Goal: Information Seeking & Learning: Learn about a topic

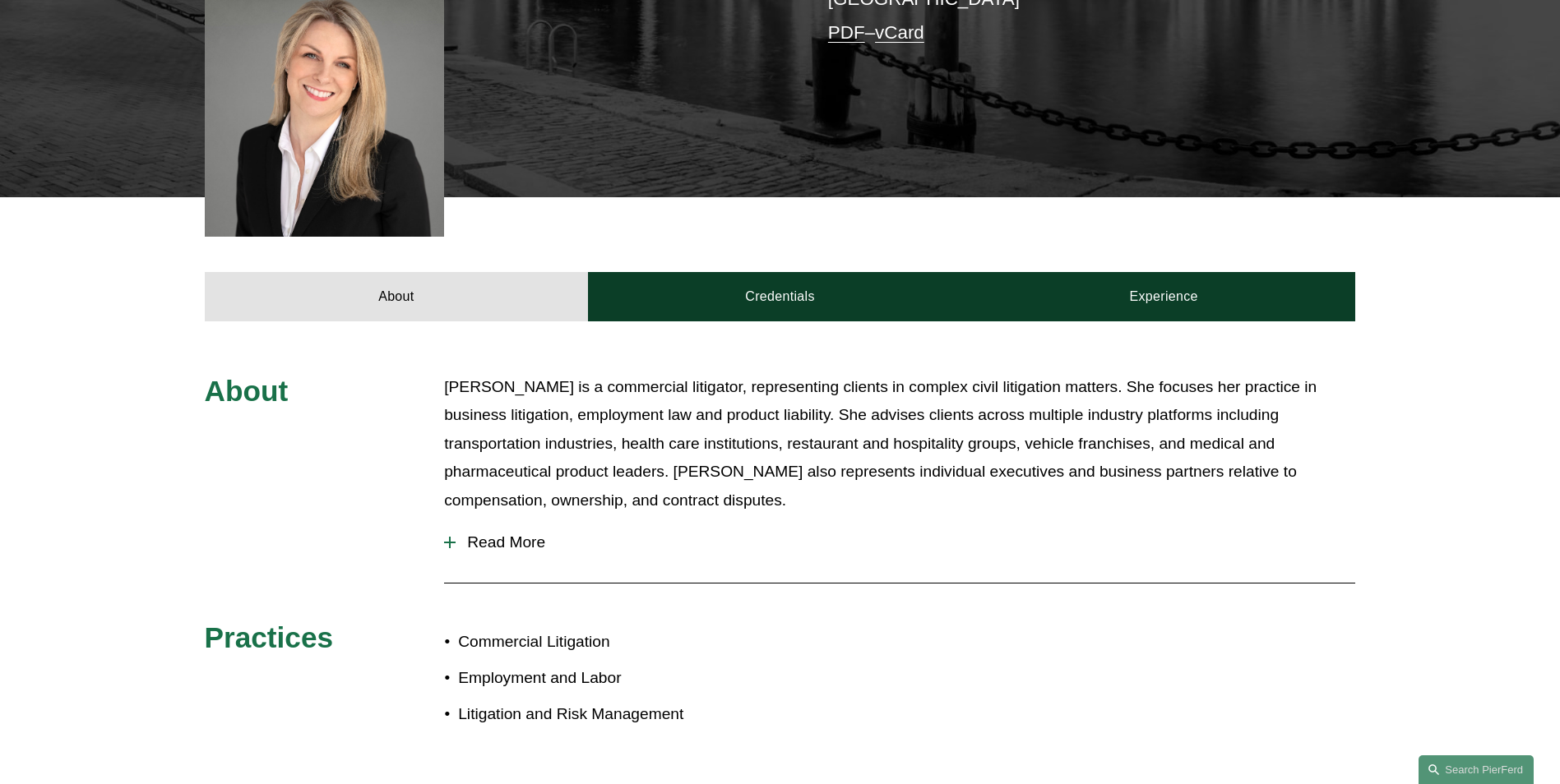
scroll to position [329, 0]
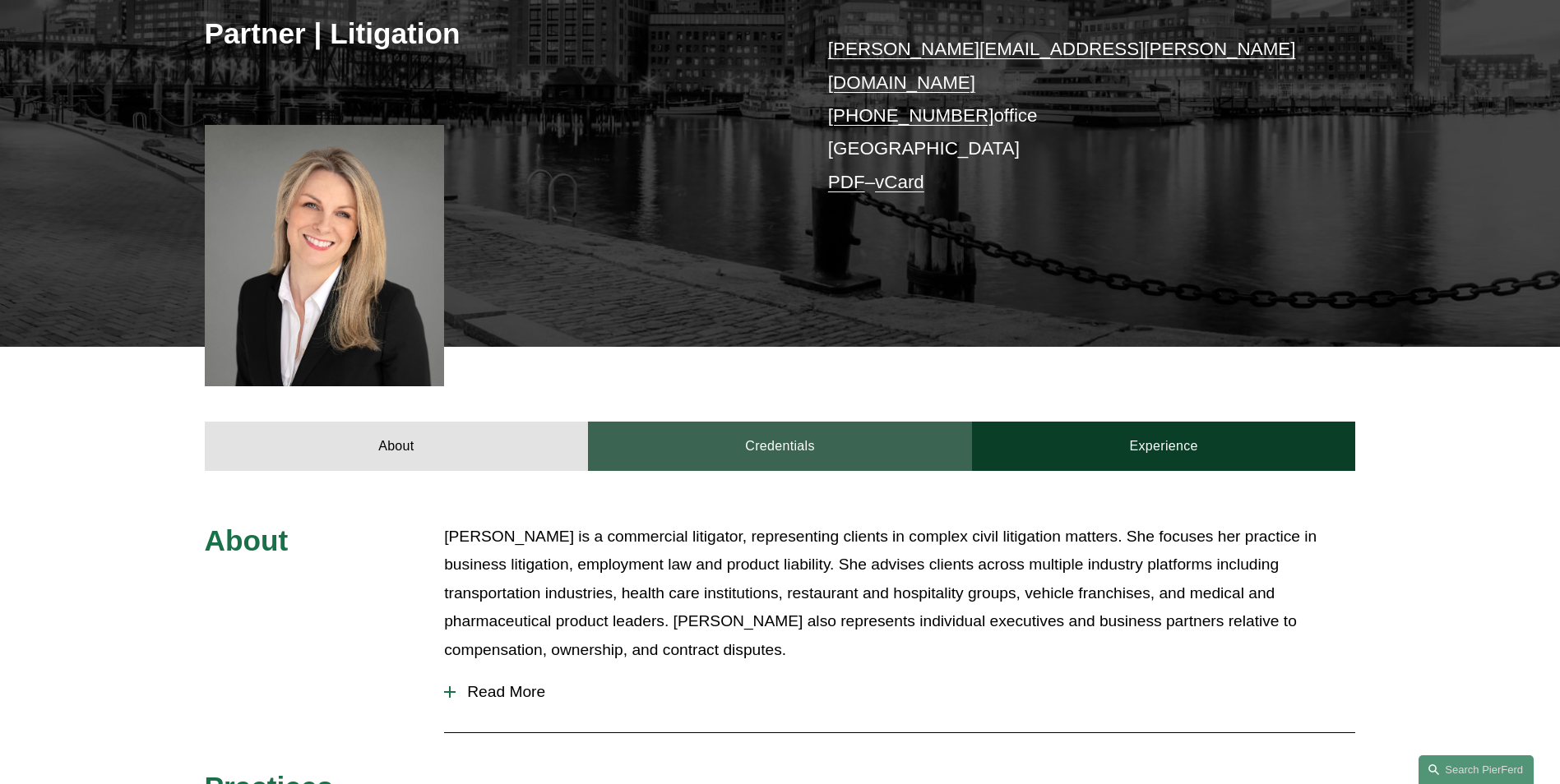
click at [736, 441] on link "Credentials" at bounding box center [780, 446] width 384 height 49
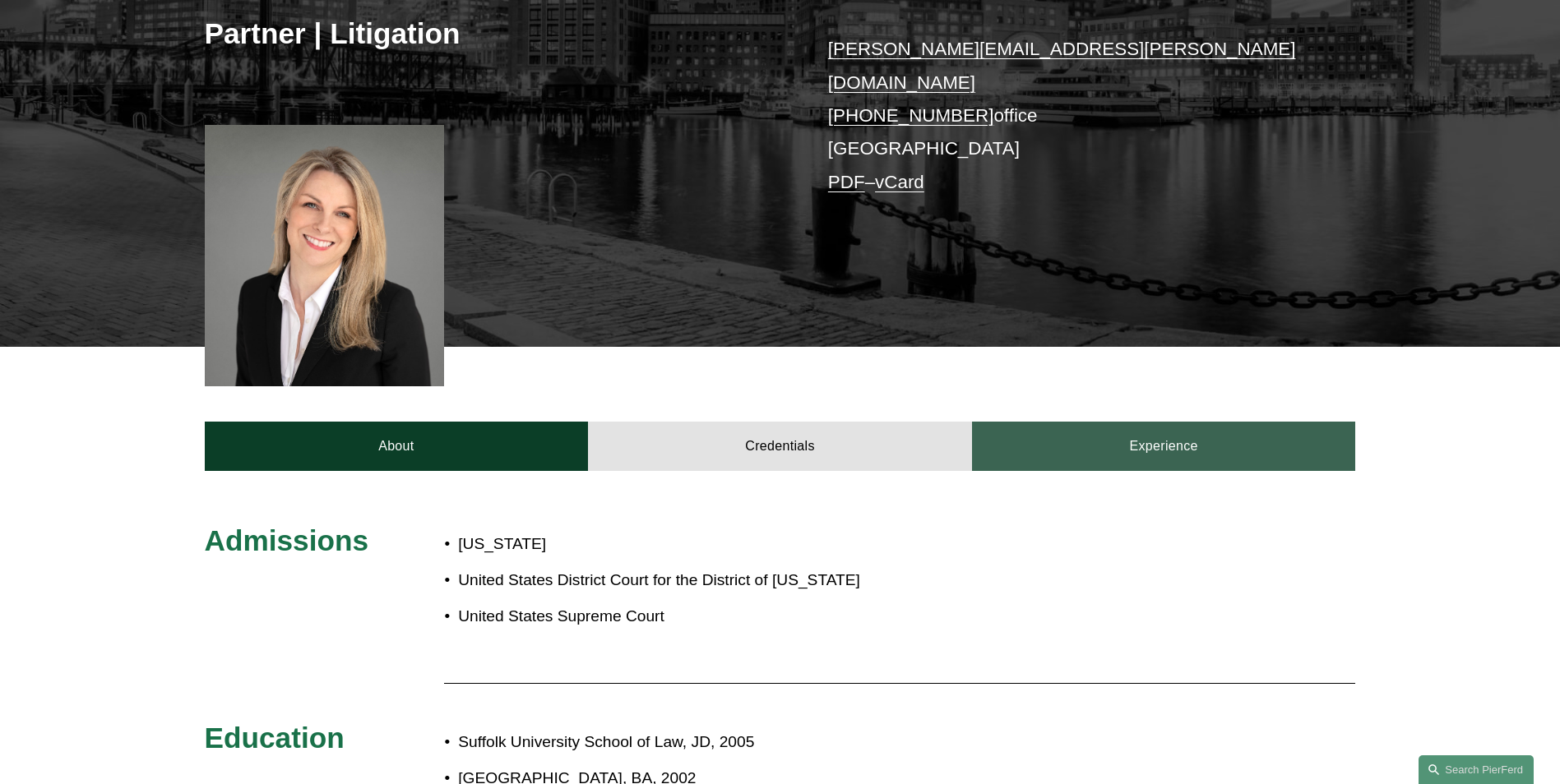
drag, startPoint x: 1174, startPoint y: 422, endPoint x: 557, endPoint y: 405, distance: 617.2
click at [1172, 422] on link "Experience" at bounding box center [1164, 446] width 384 height 49
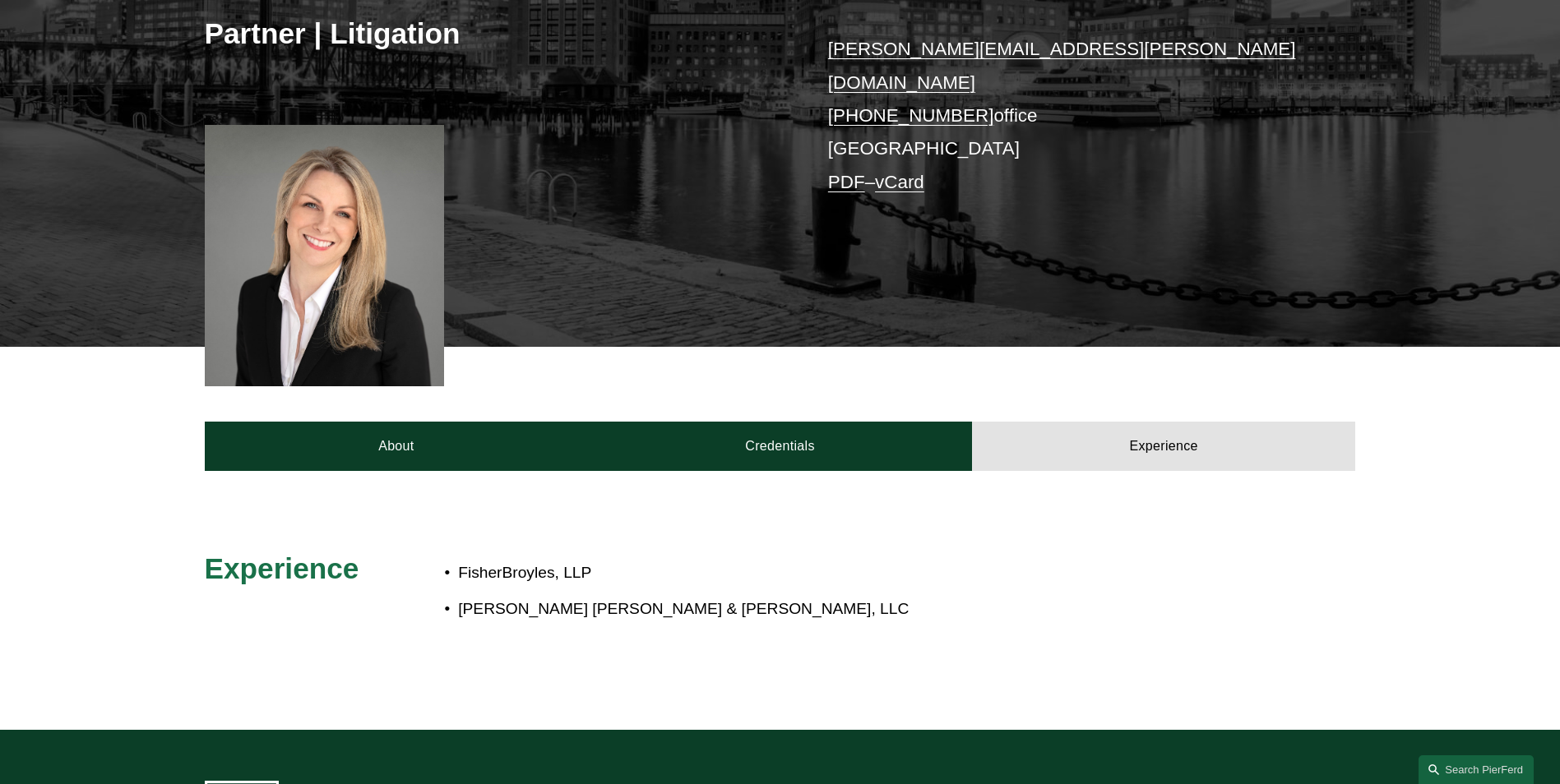
click at [644, 397] on div "About Credentials Experience" at bounding box center [780, 409] width 1560 height 123
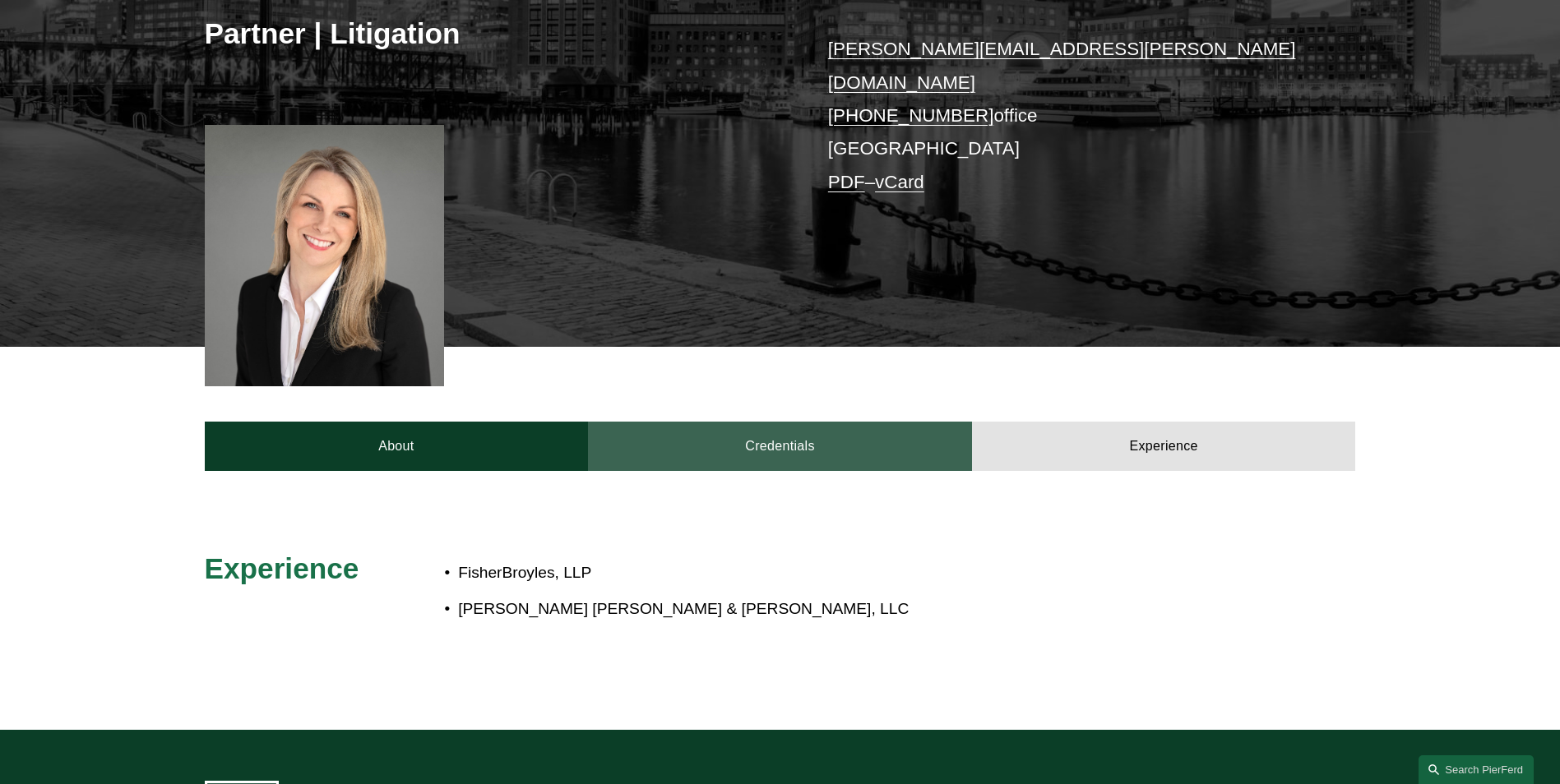
click at [761, 429] on link "Credentials" at bounding box center [780, 446] width 384 height 49
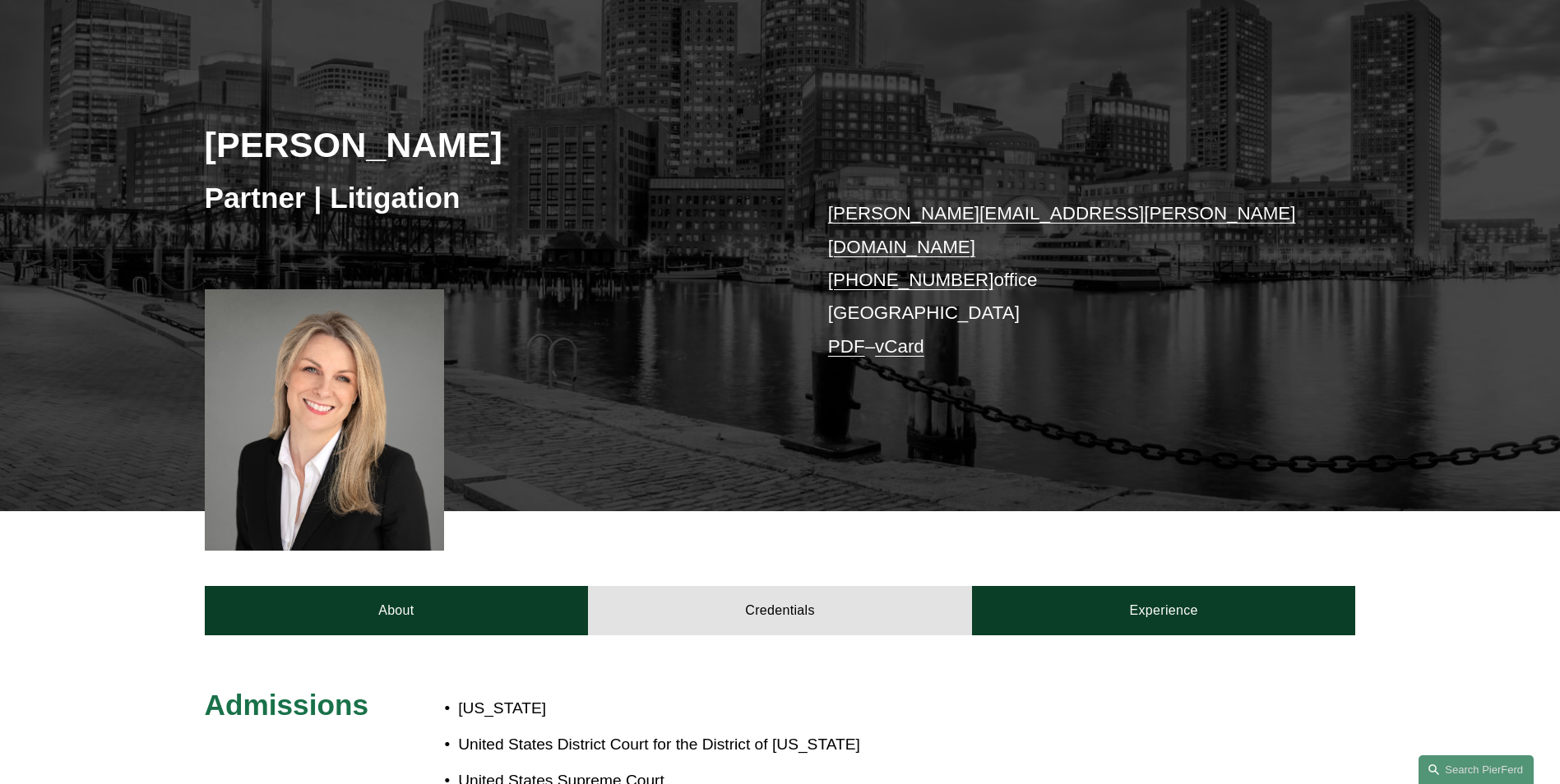
scroll to position [0, 0]
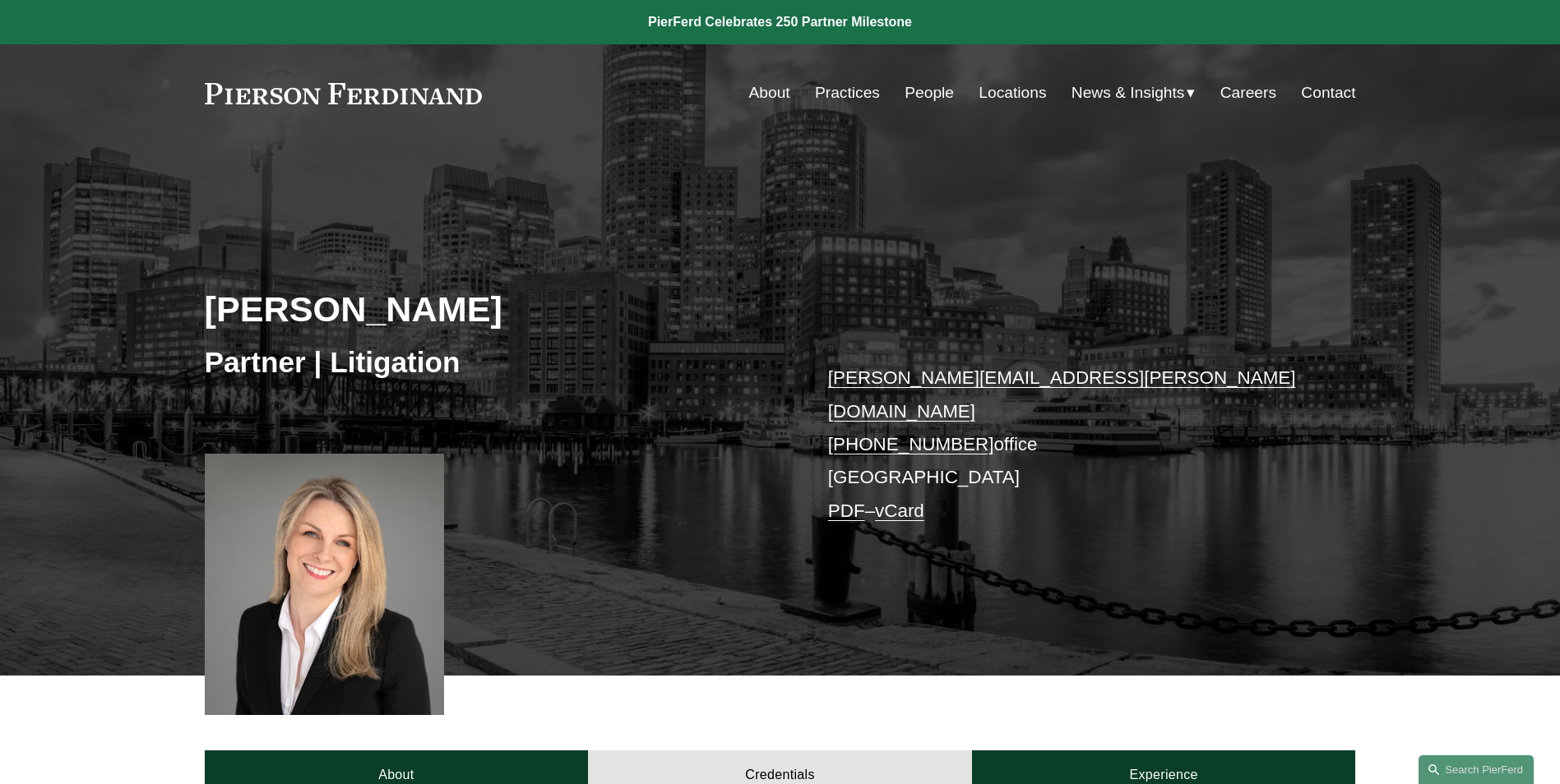
click at [1008, 97] on link "Locations" at bounding box center [1012, 92] width 67 height 31
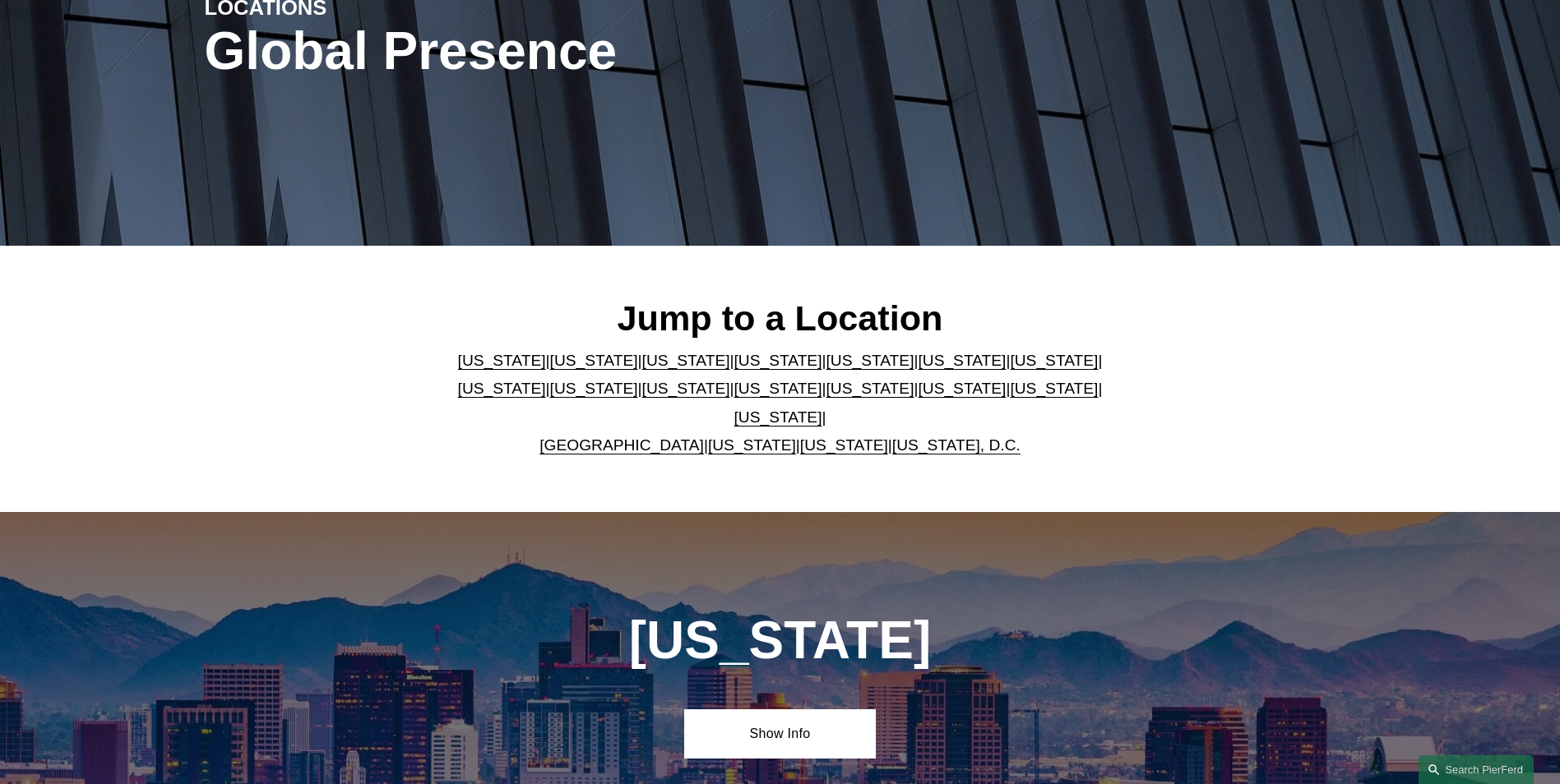
click at [546, 380] on link "[US_STATE]" at bounding box center [502, 388] width 88 height 17
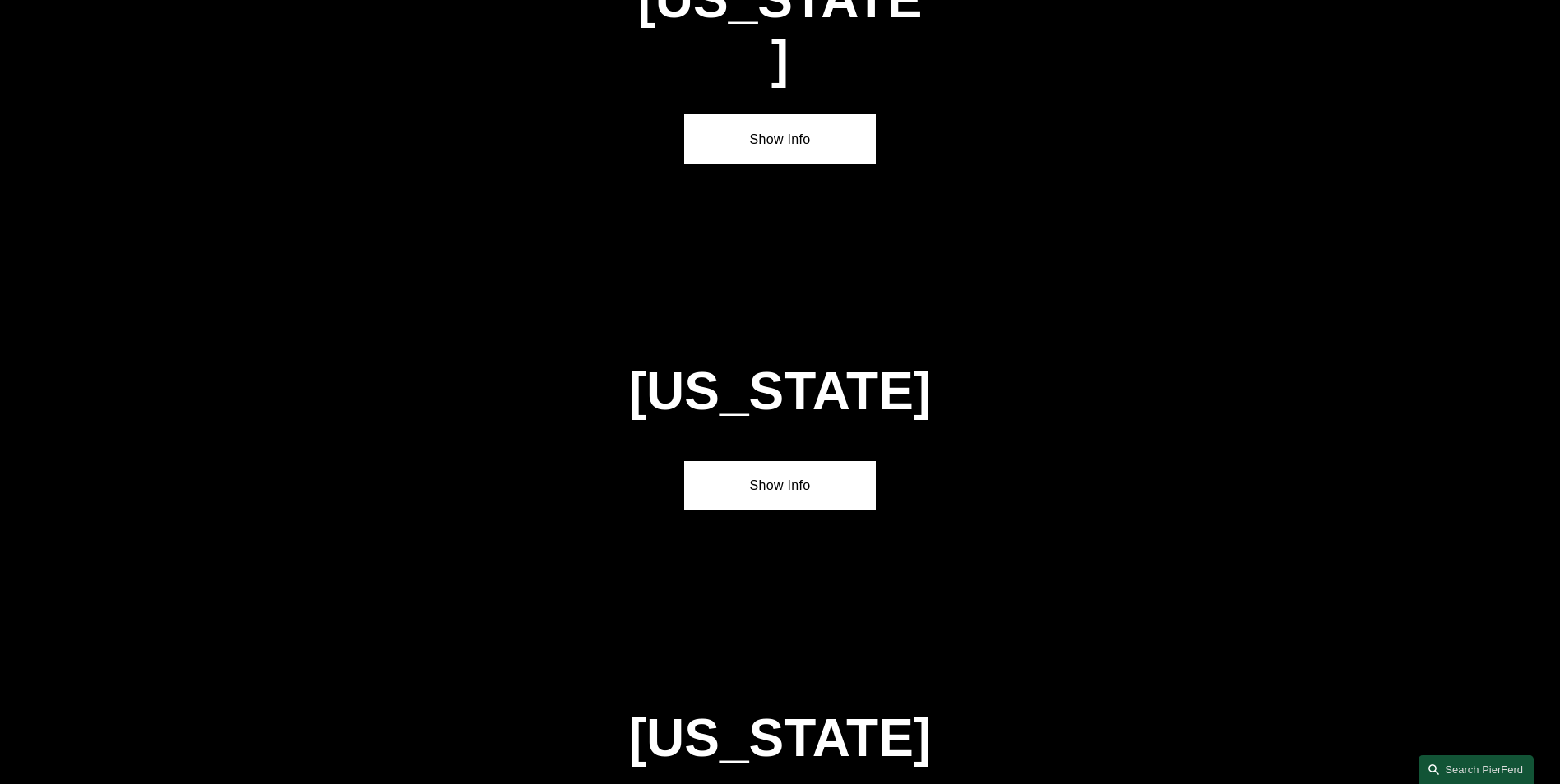
scroll to position [3177, 0]
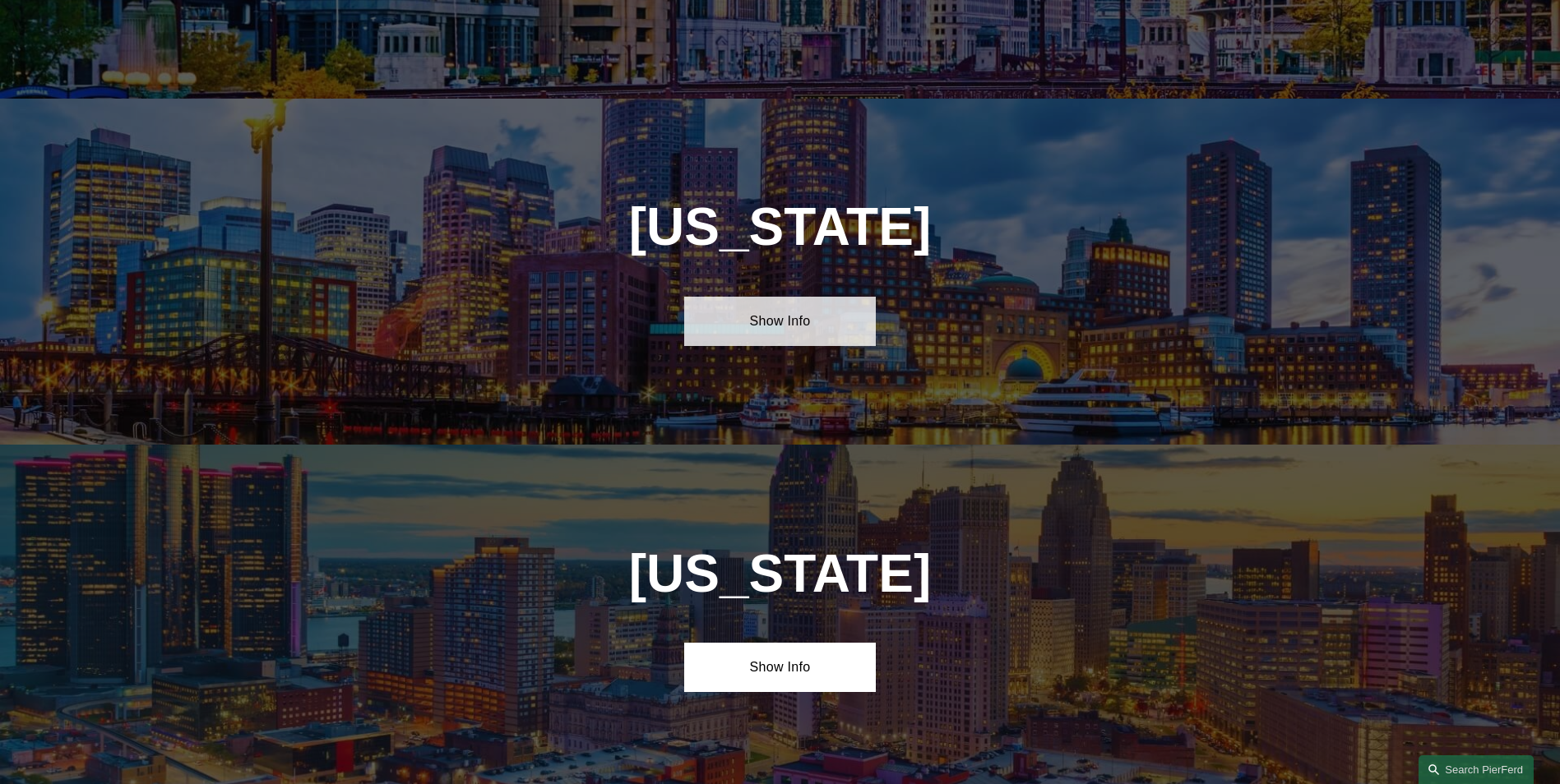
click at [763, 297] on link "Show Info" at bounding box center [780, 321] width 191 height 49
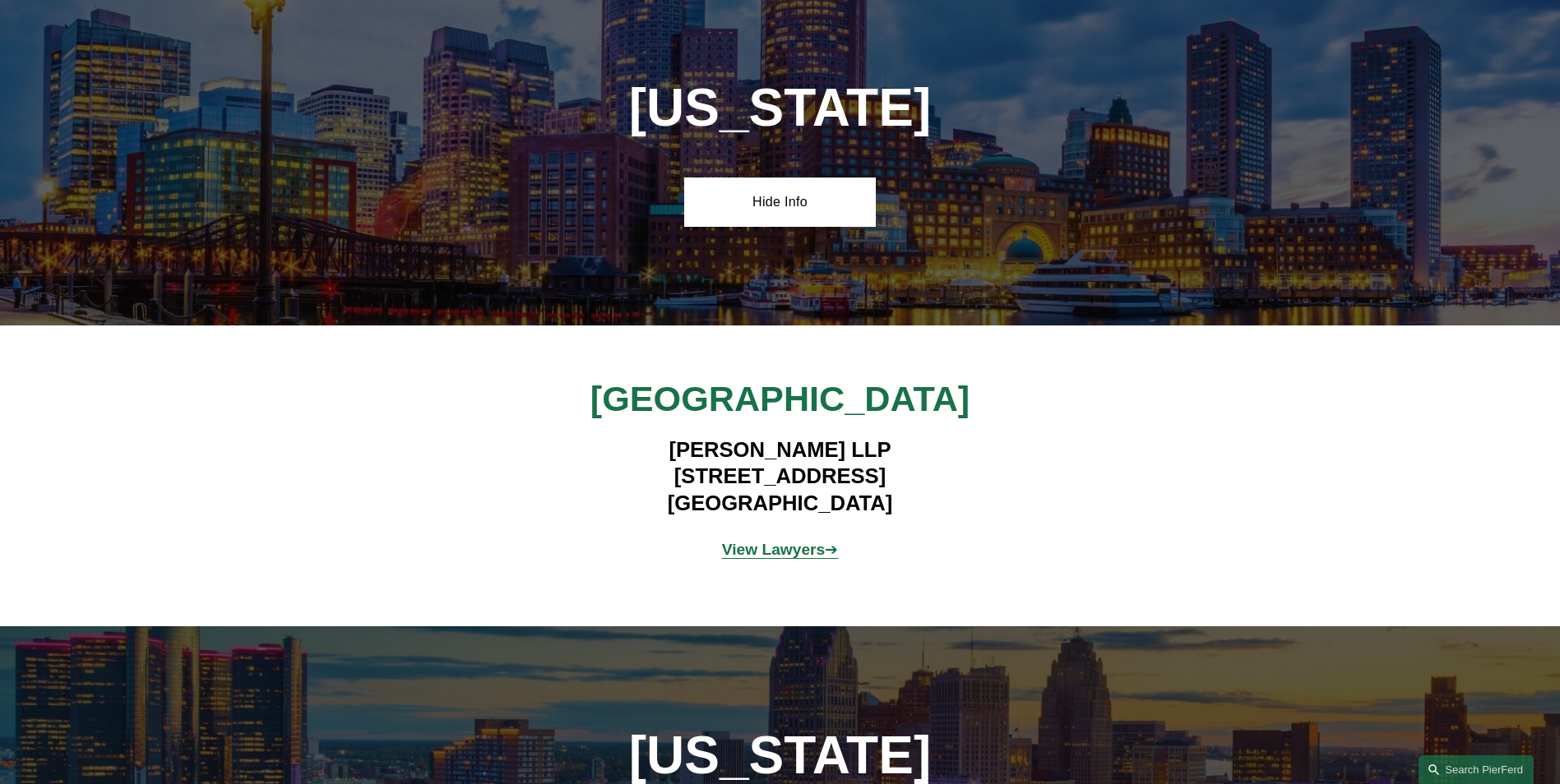
scroll to position [3424, 0]
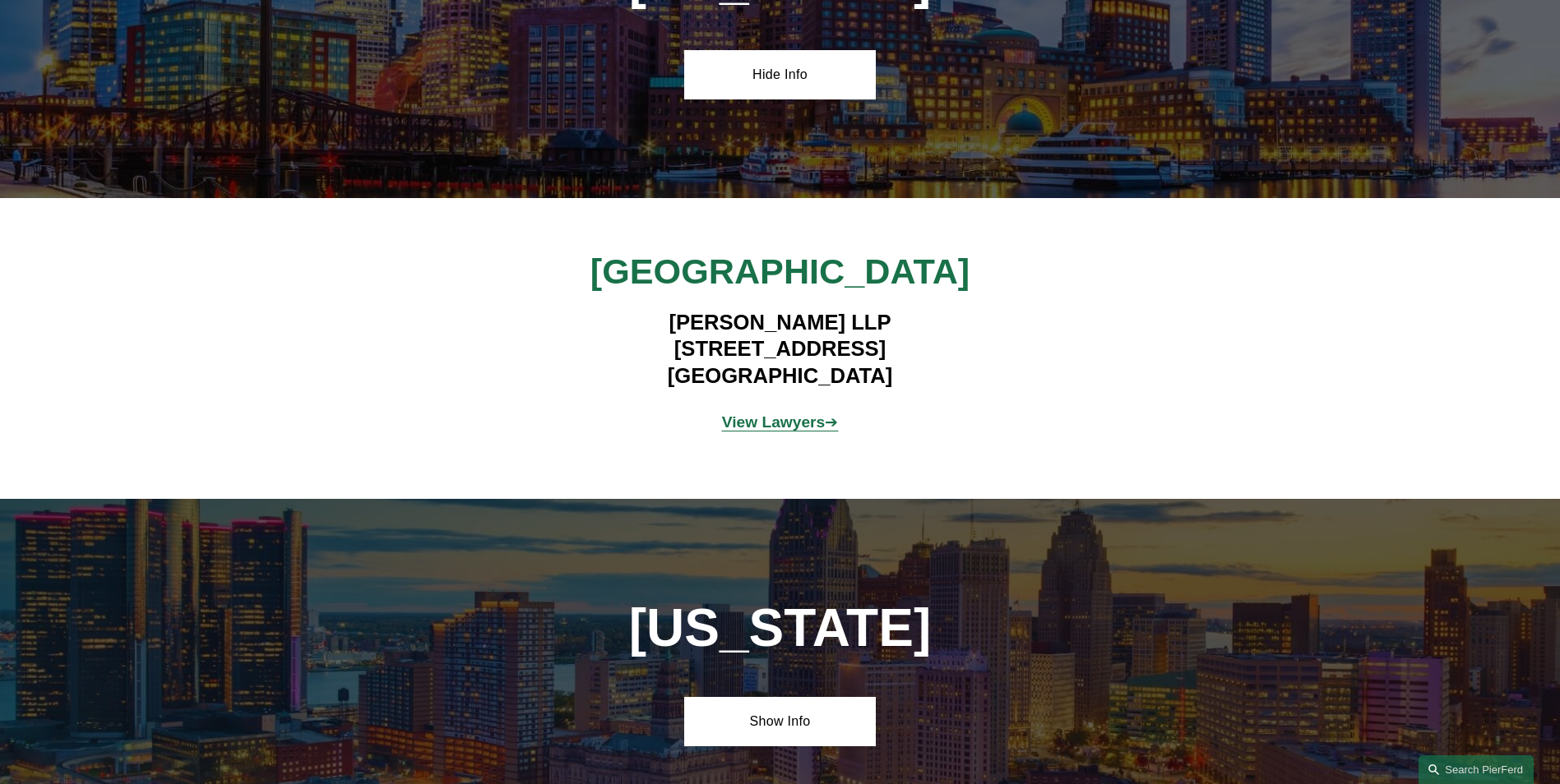
click at [812, 414] on strong "View Lawyers" at bounding box center [774, 422] width 104 height 17
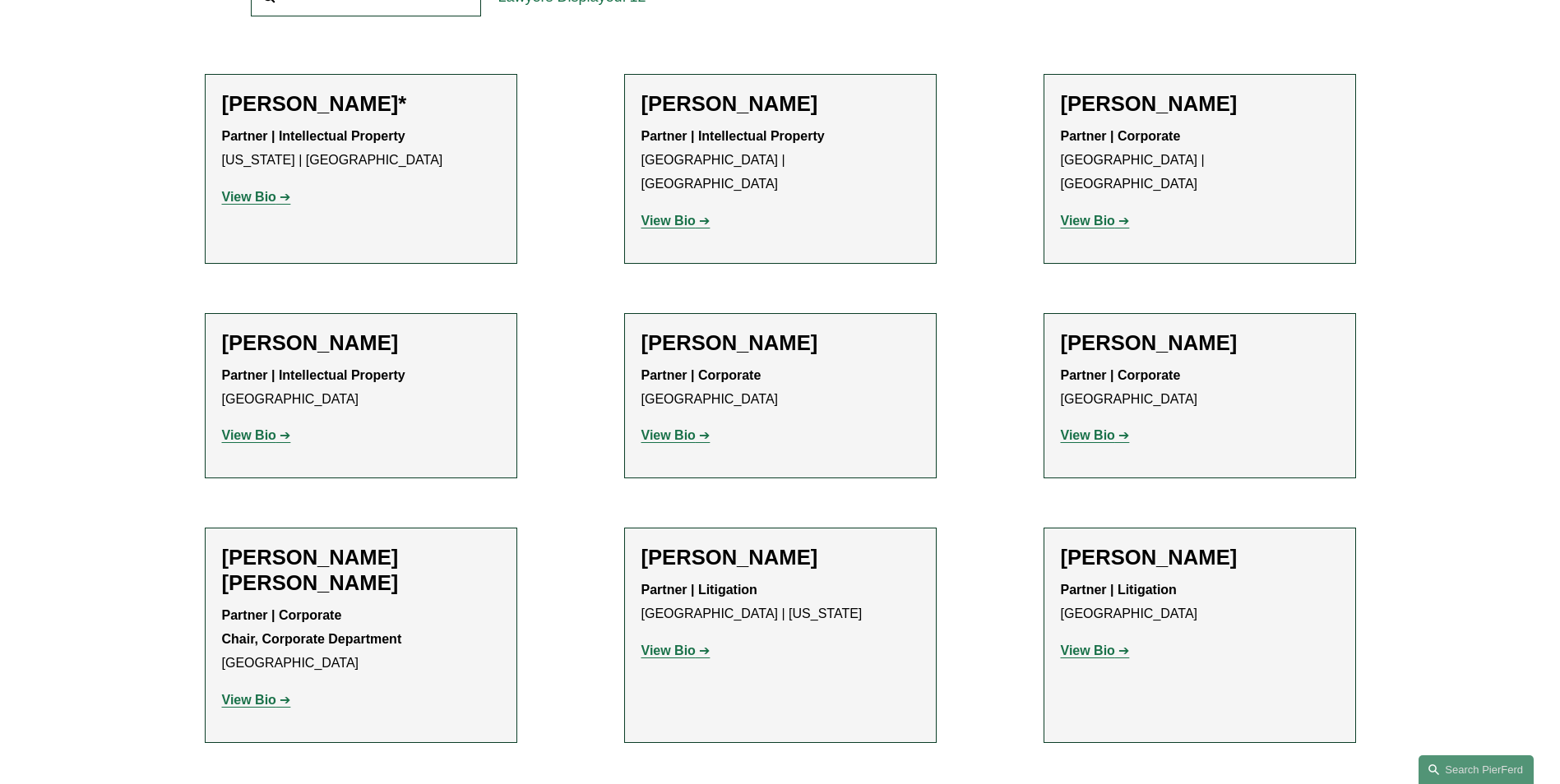
scroll to position [905, 0]
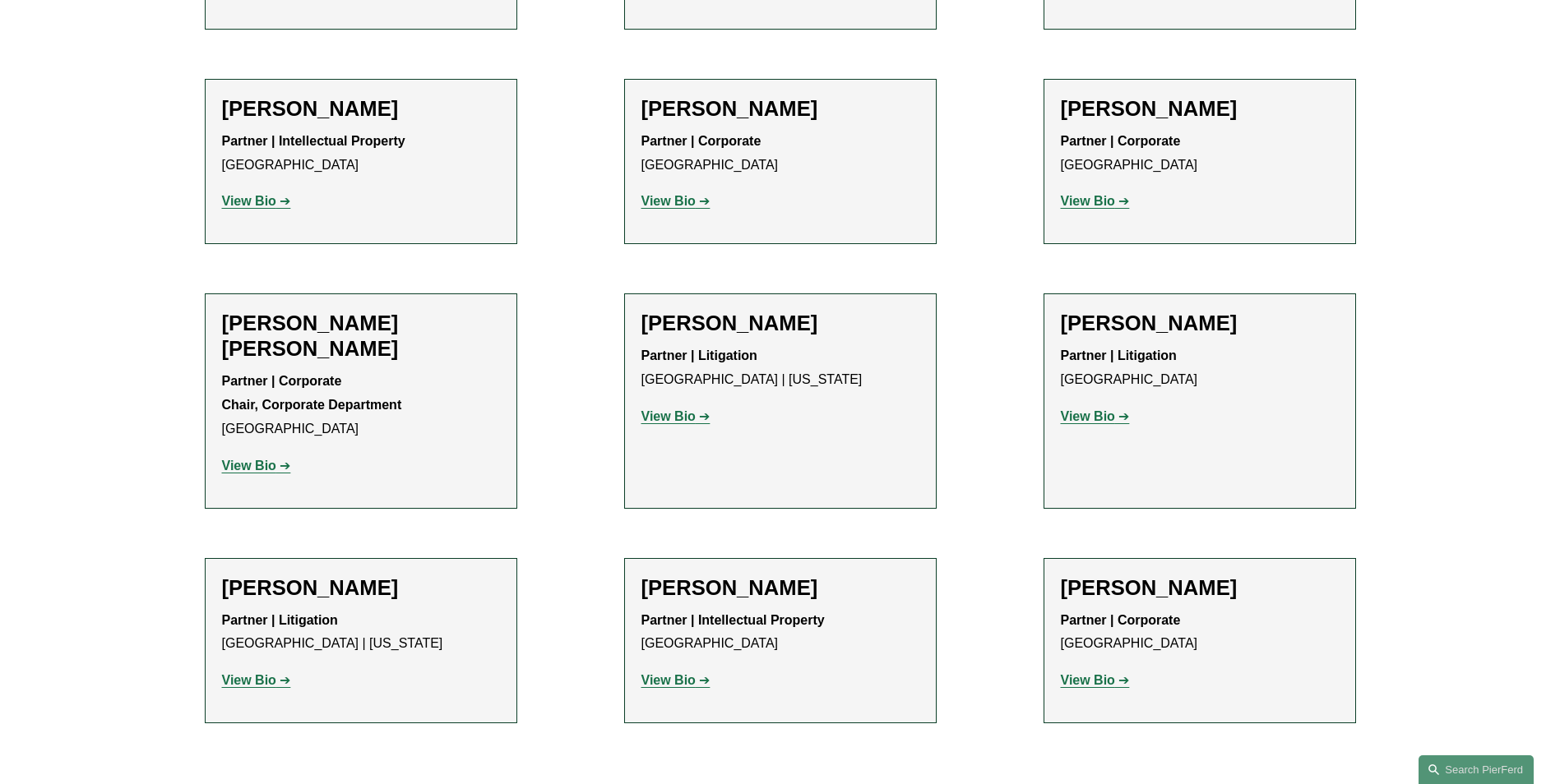
click at [689, 409] on strong "View Bio" at bounding box center [668, 417] width 55 height 14
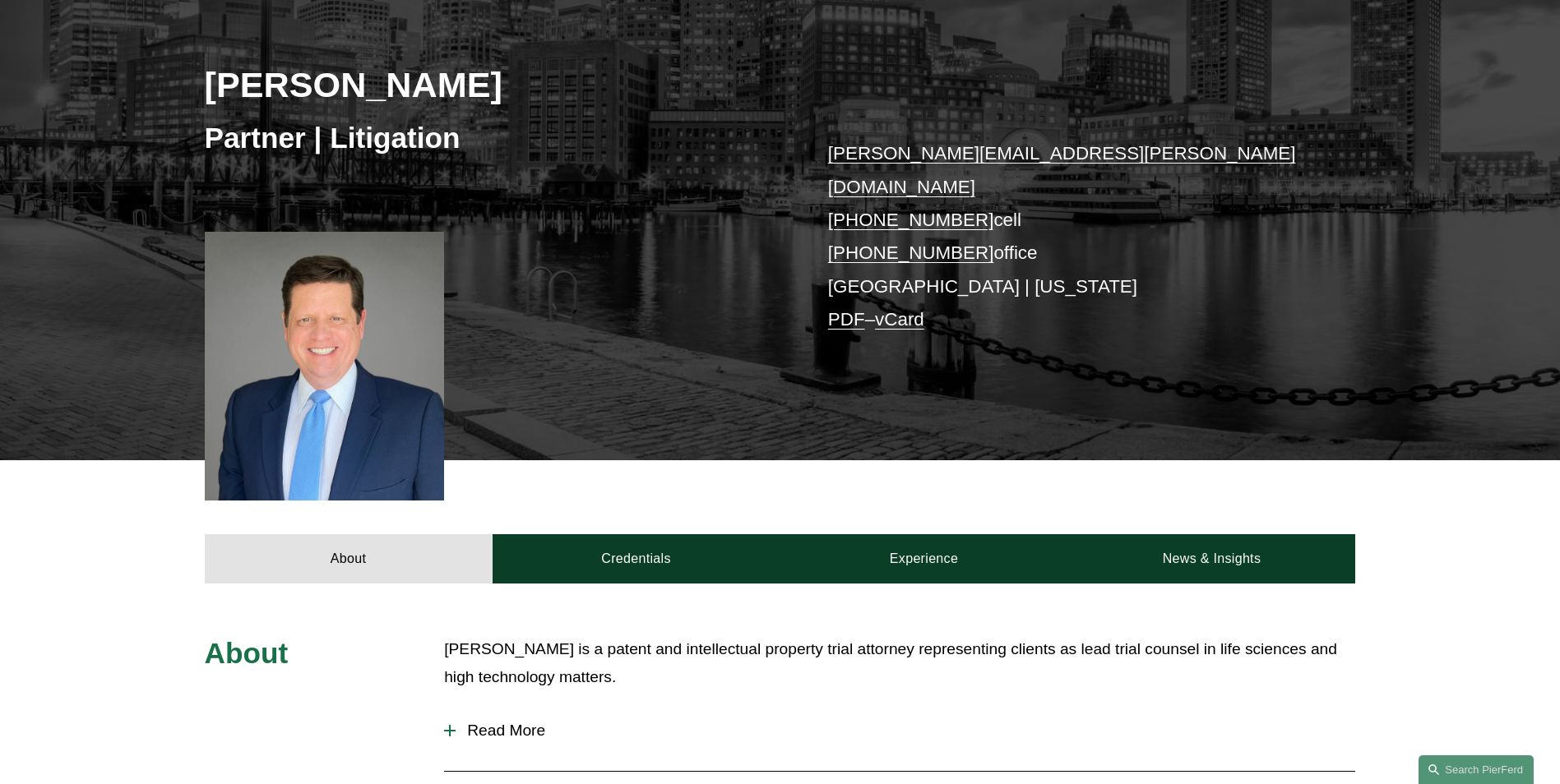
scroll to position [411, 0]
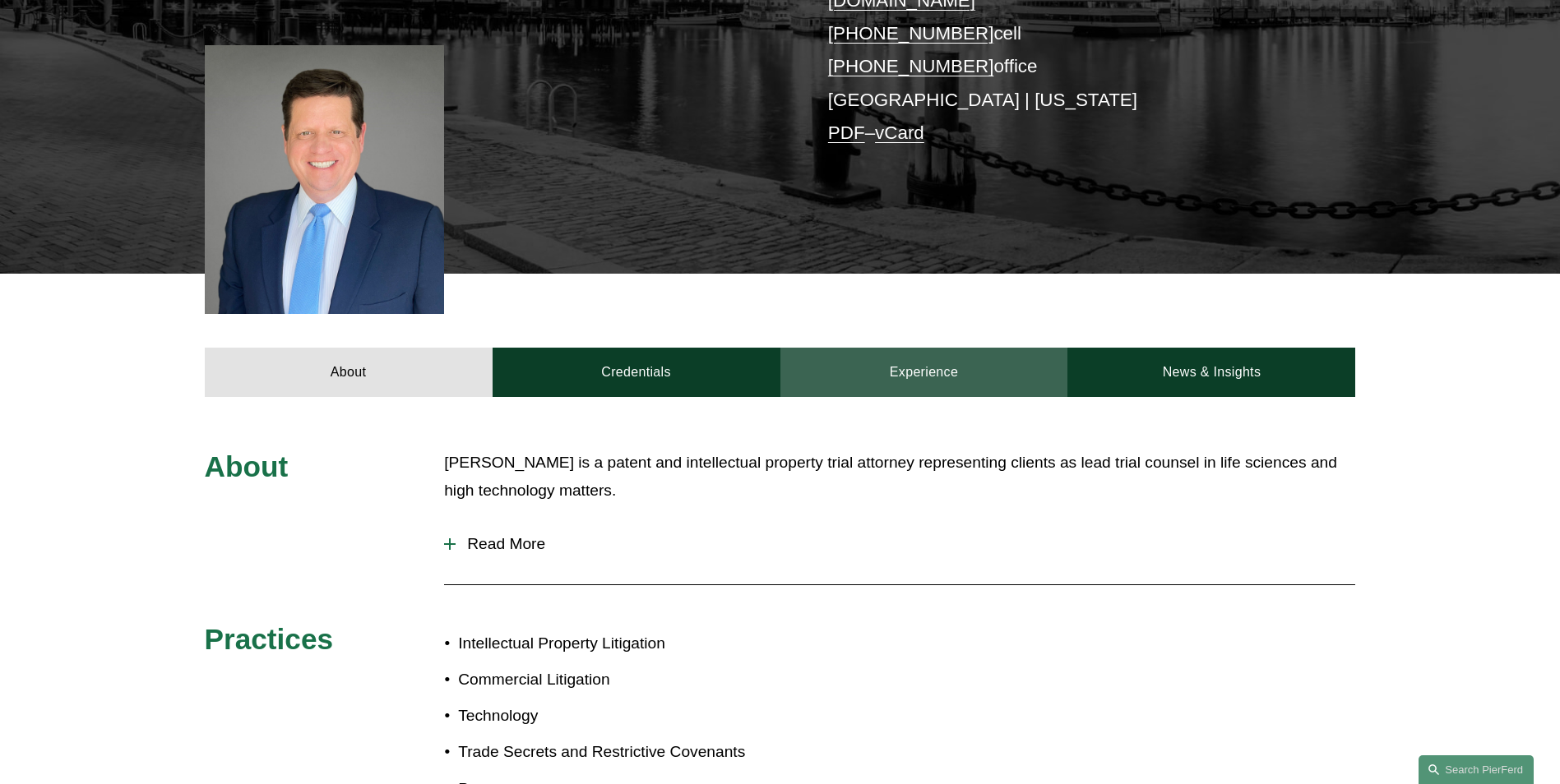
click at [918, 348] on link "Experience" at bounding box center [924, 372] width 288 height 49
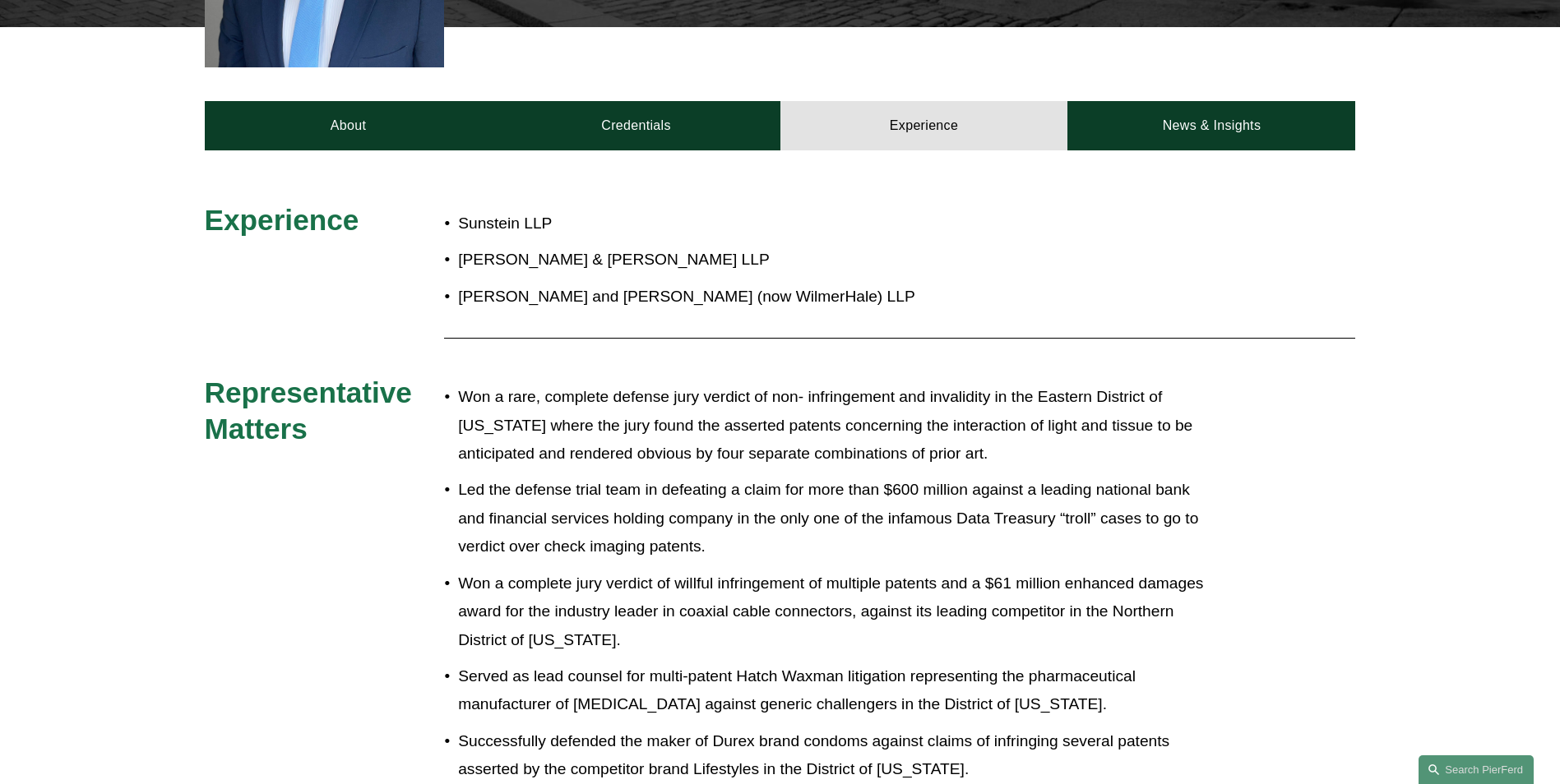
scroll to position [329, 0]
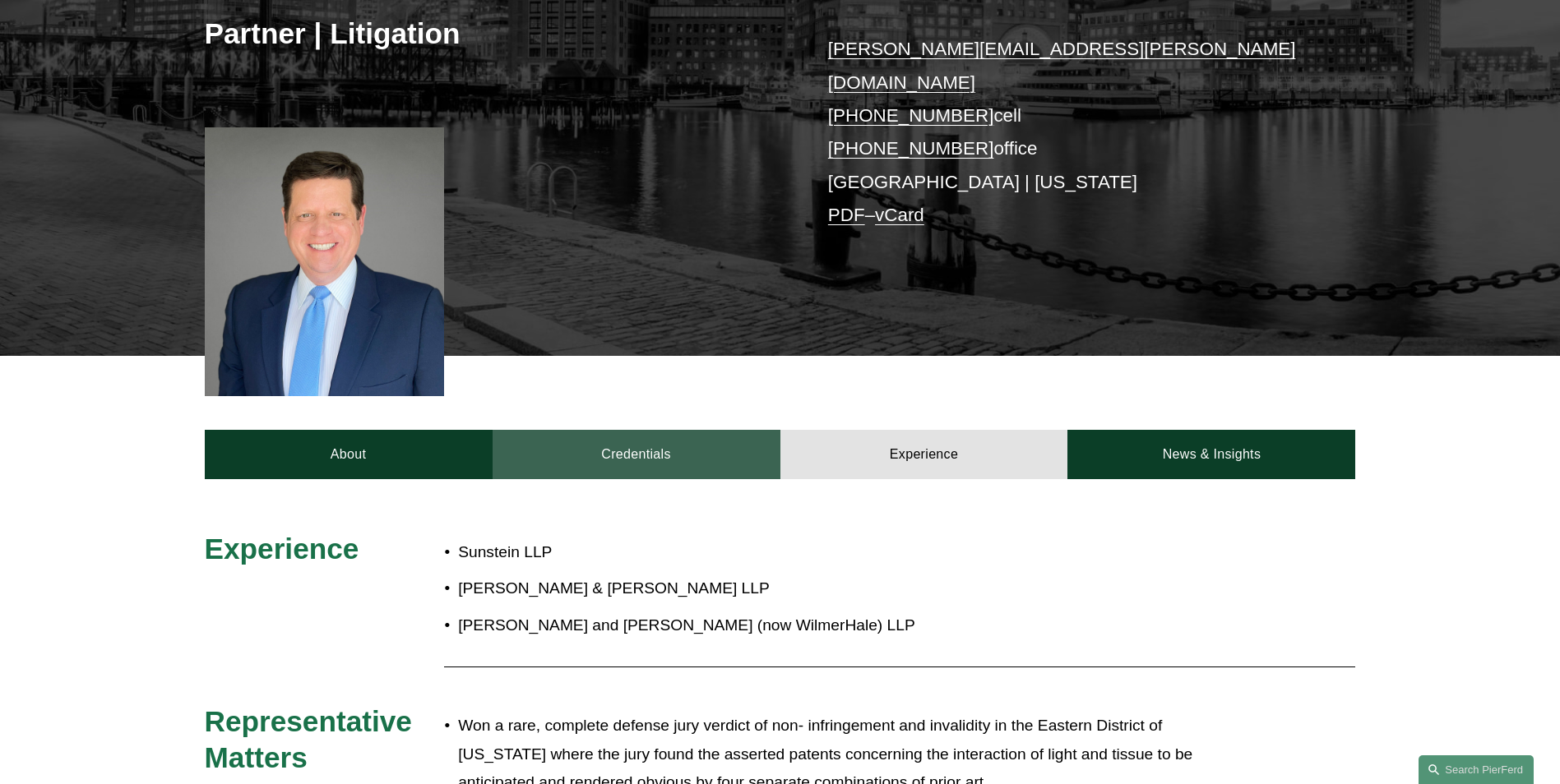
click at [552, 430] on link "Credentials" at bounding box center [637, 454] width 288 height 49
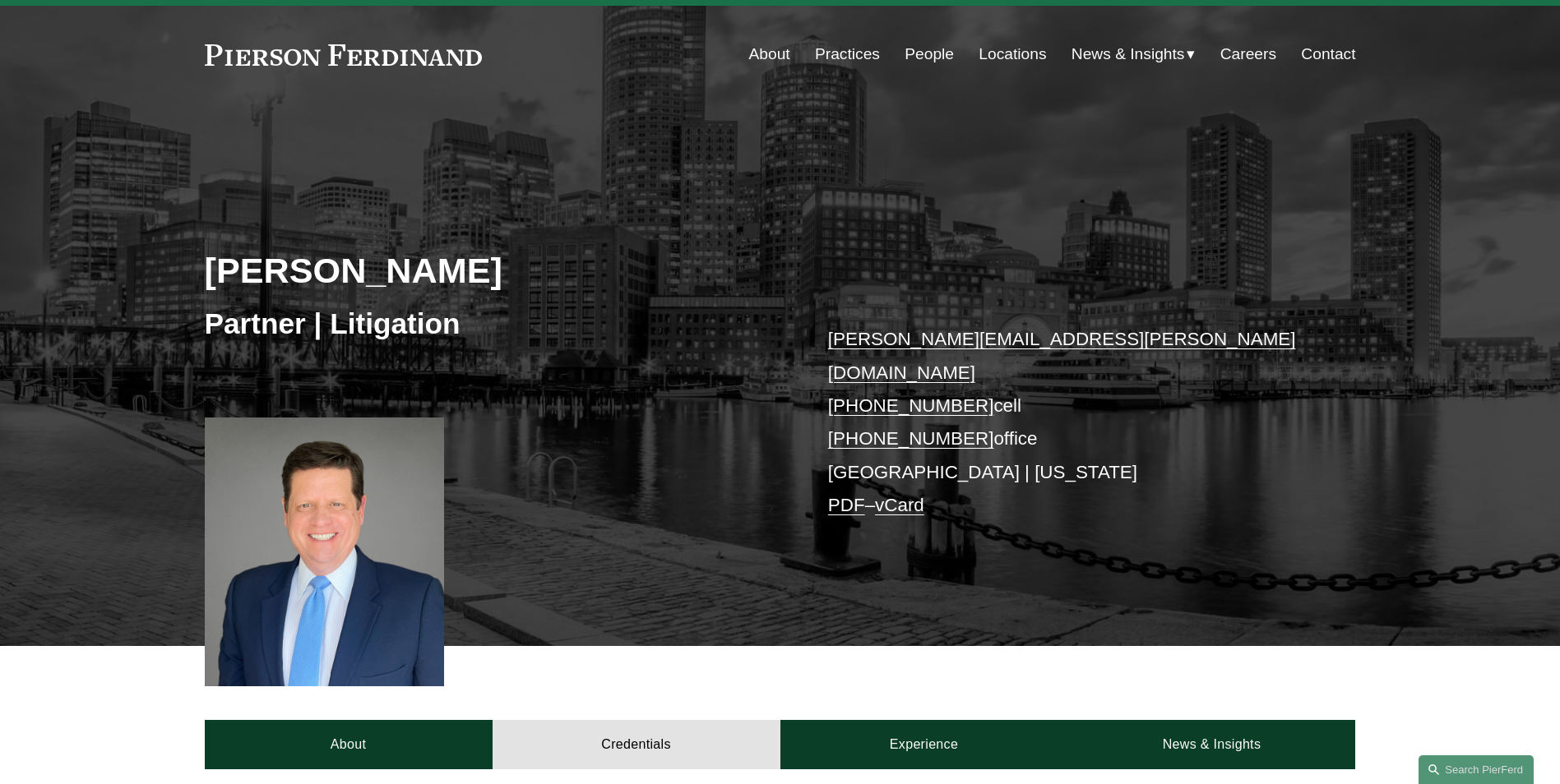
scroll to position [38, 0]
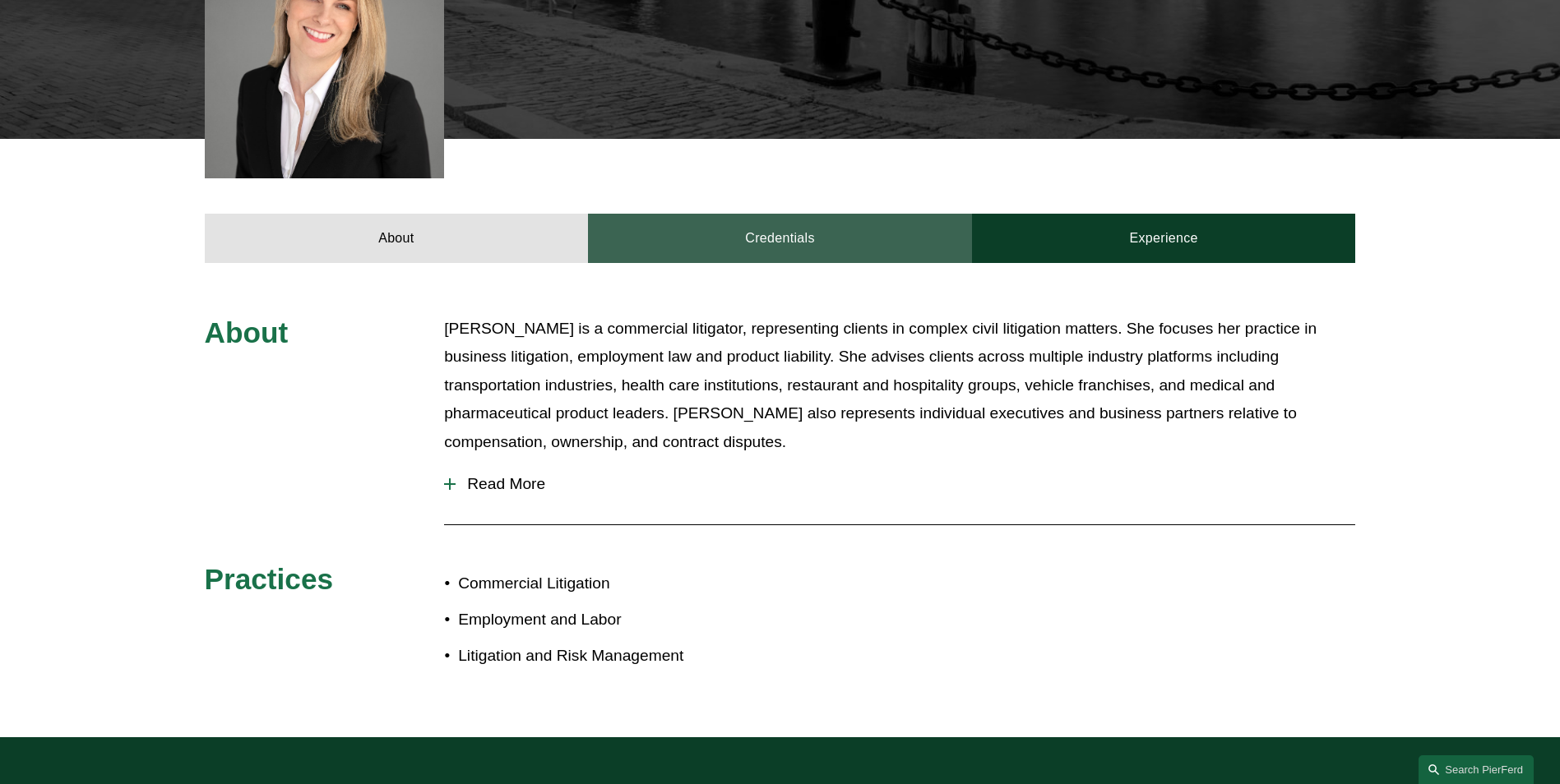
scroll to position [411, 0]
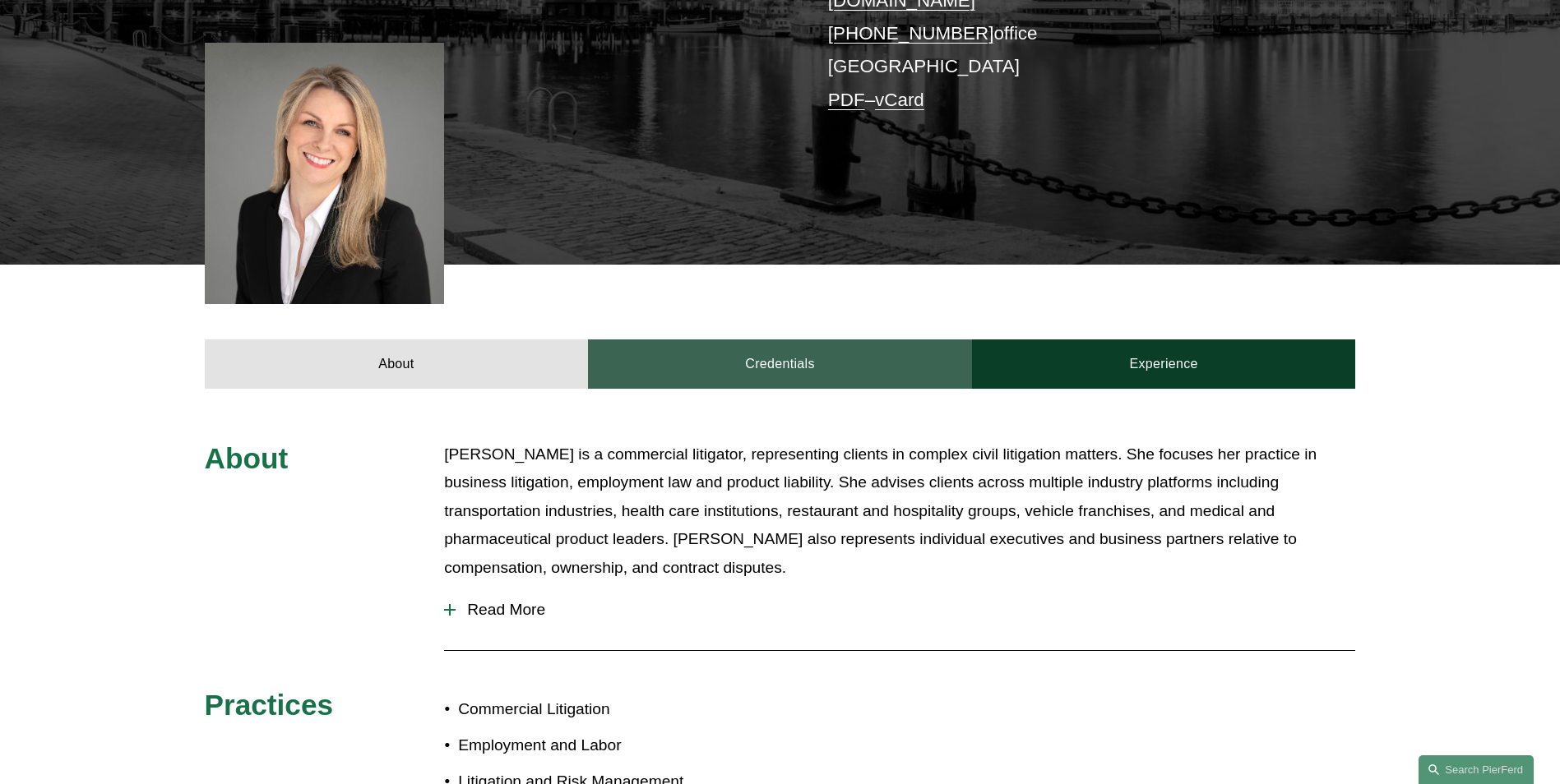
click at [936, 343] on link "Credentials" at bounding box center [780, 364] width 384 height 49
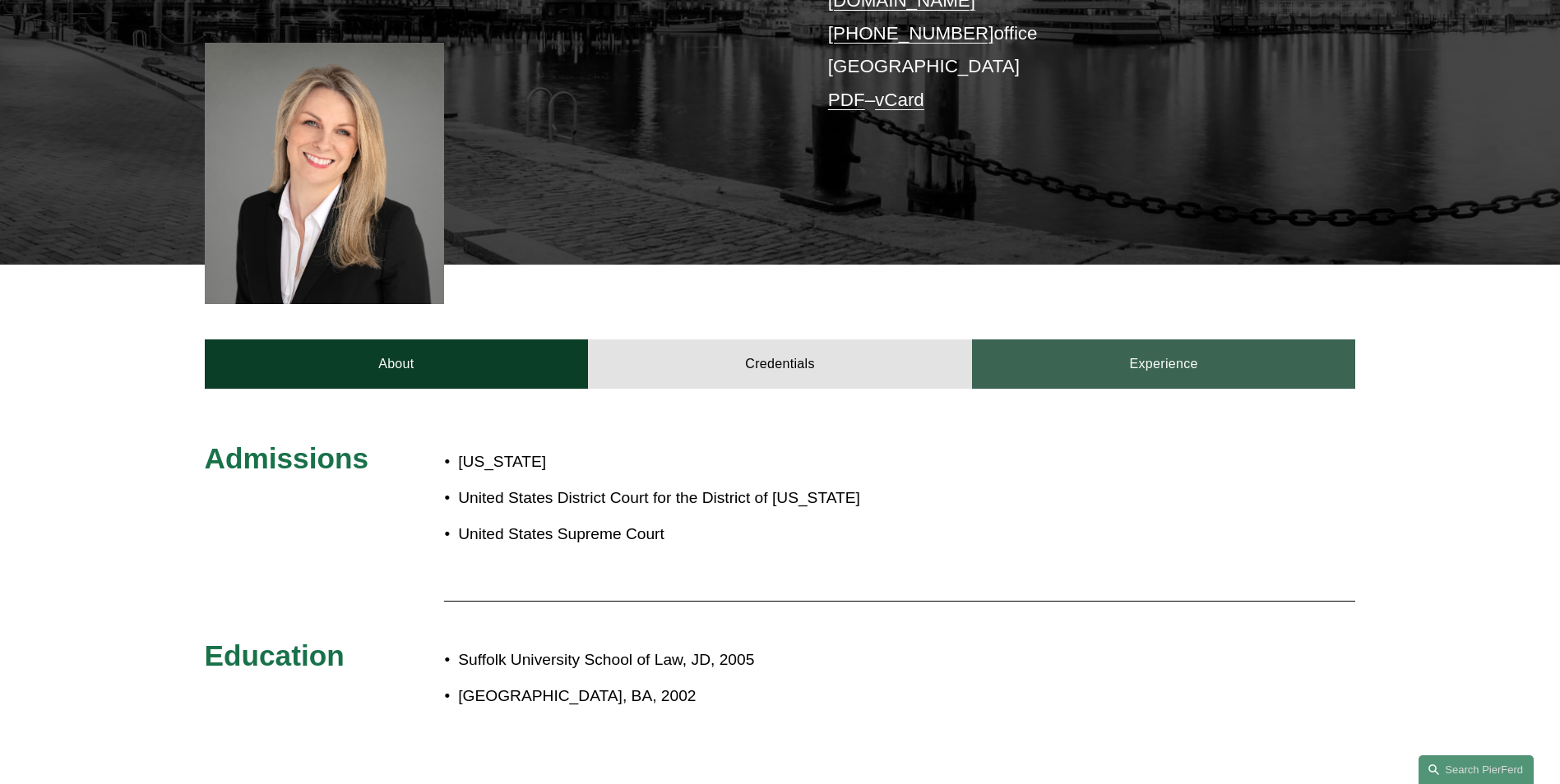
click at [1114, 351] on link "Experience" at bounding box center [1164, 364] width 384 height 49
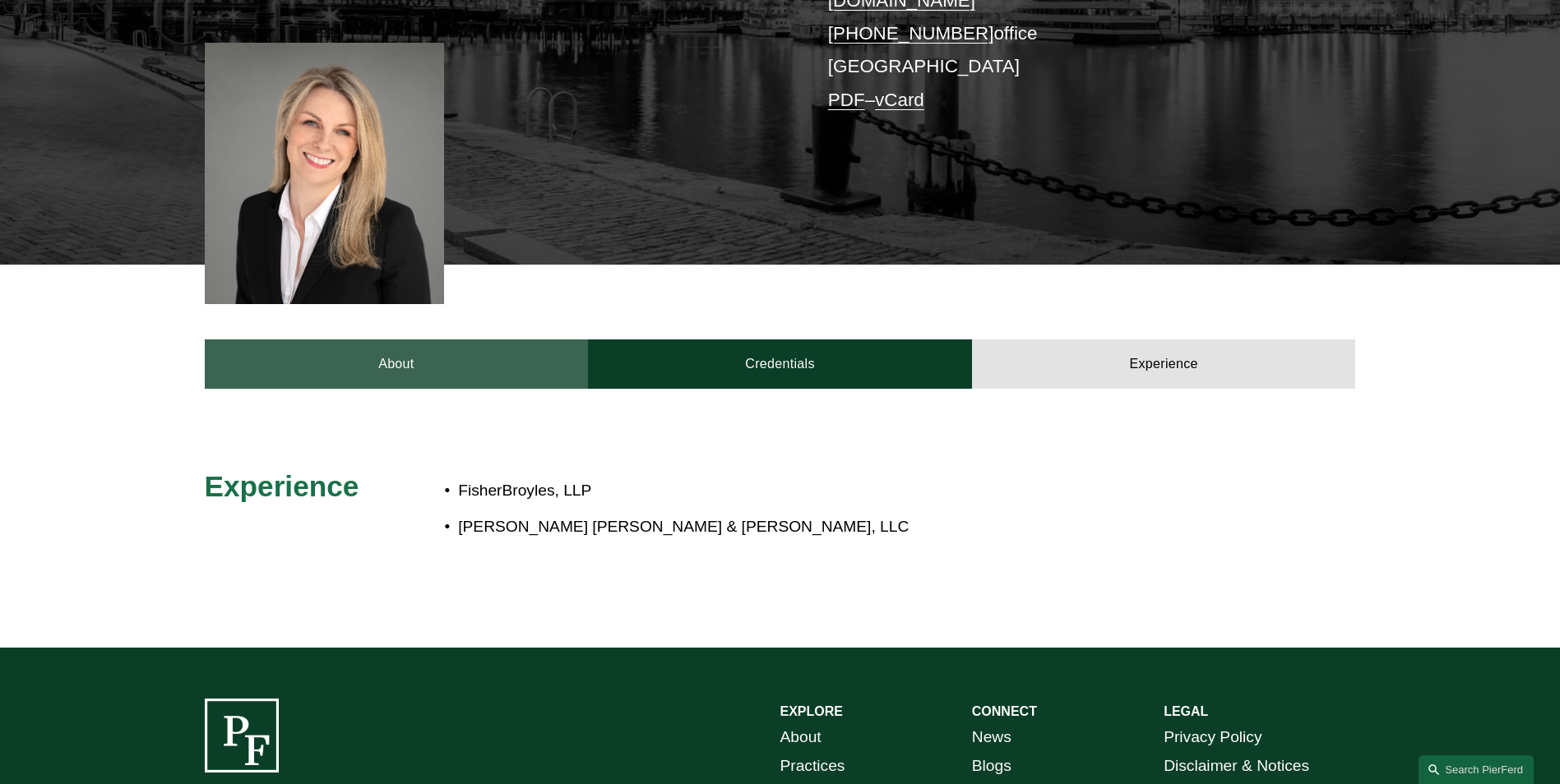
click at [405, 340] on link "About" at bounding box center [397, 364] width 384 height 49
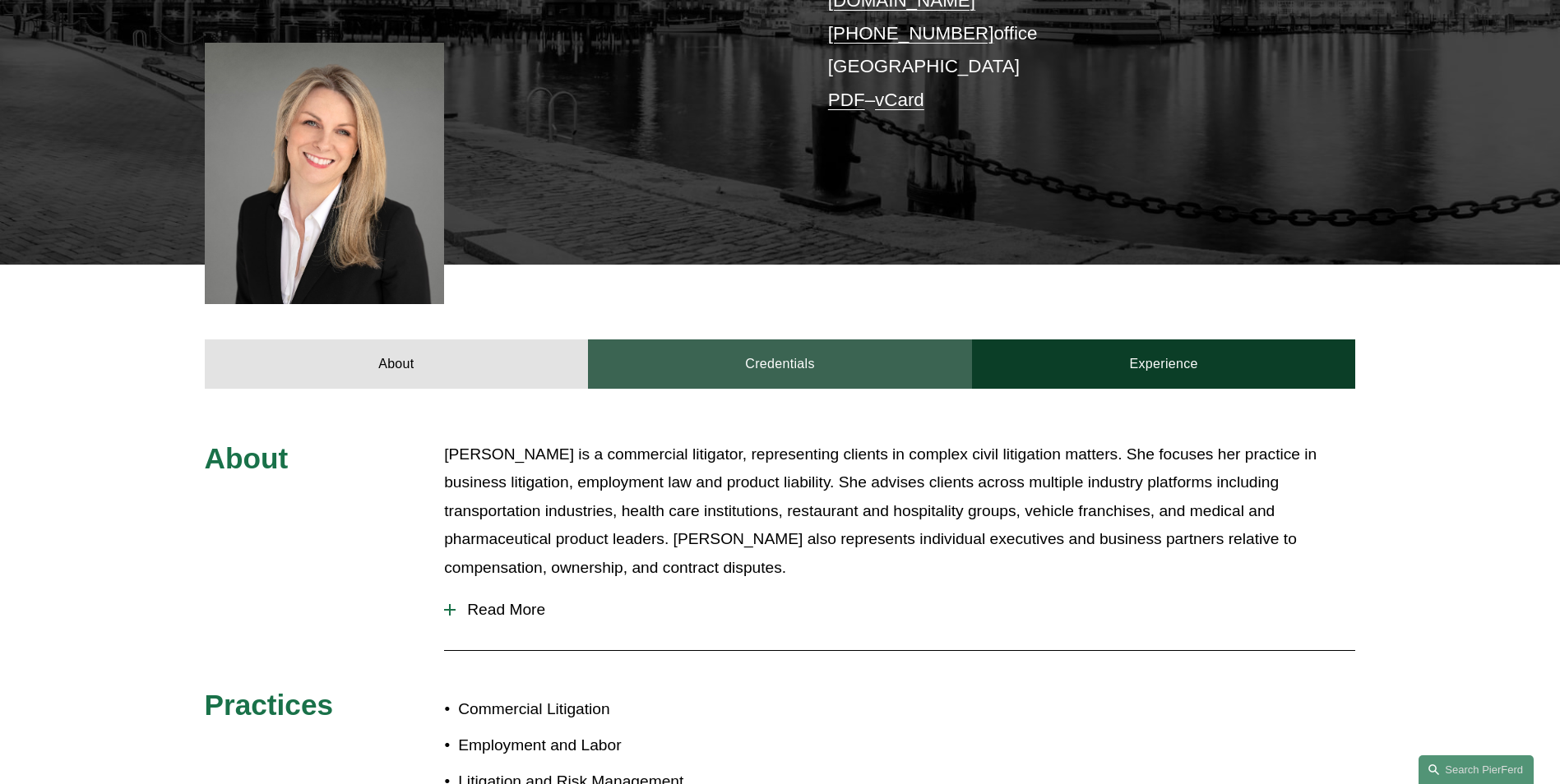
click at [742, 346] on link "Credentials" at bounding box center [780, 364] width 384 height 49
